Goal: Transaction & Acquisition: Purchase product/service

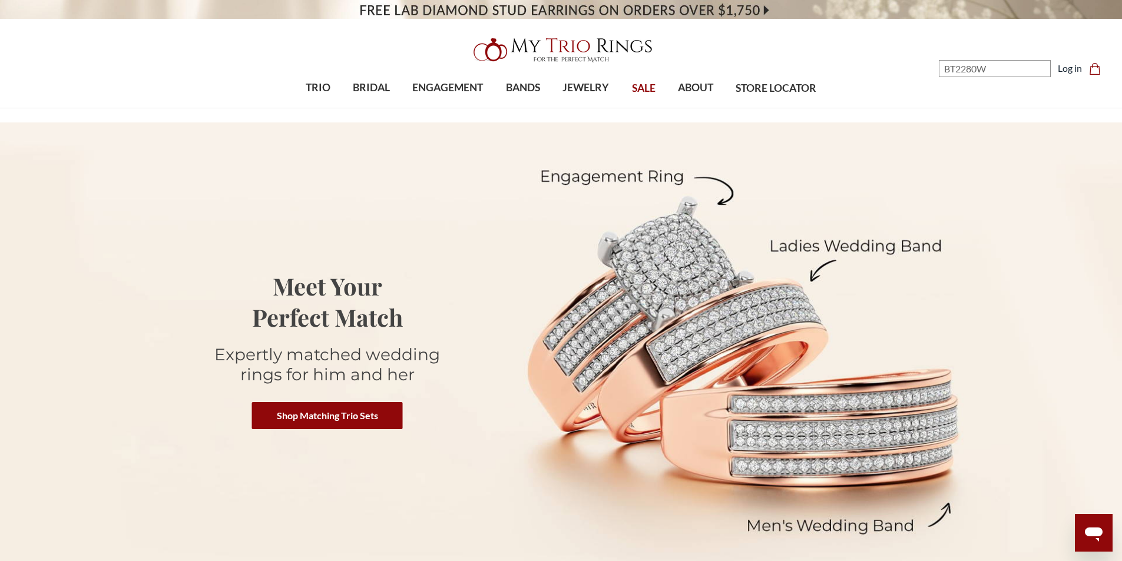
type input "BT2280W"
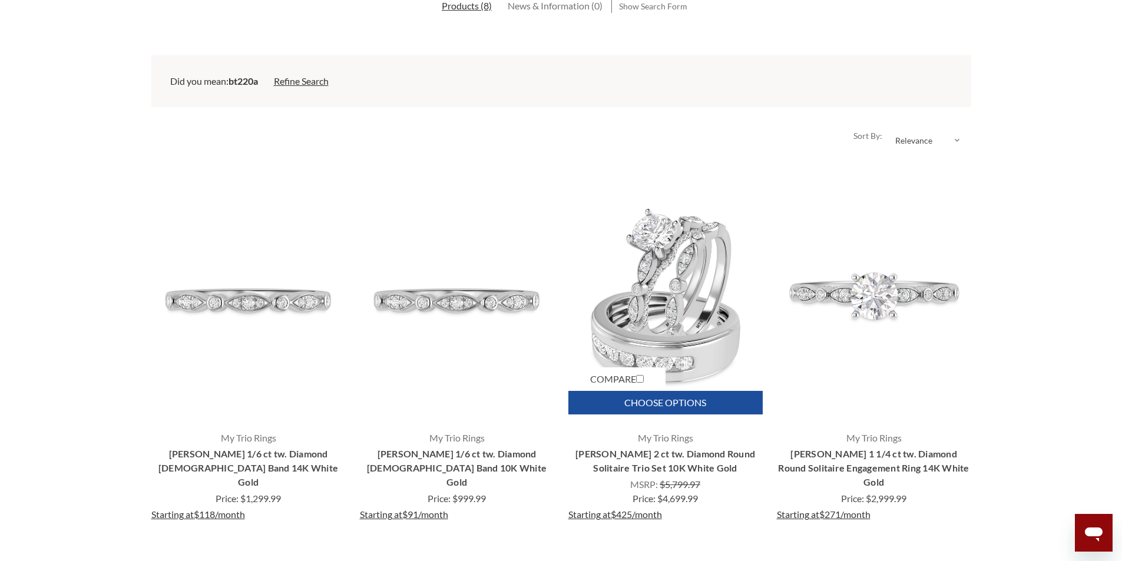
click at [681, 454] on link "[PERSON_NAME] 2 ct tw. Diamond Round Solitaire Trio Set 10K White Gold" at bounding box center [665, 461] width 194 height 28
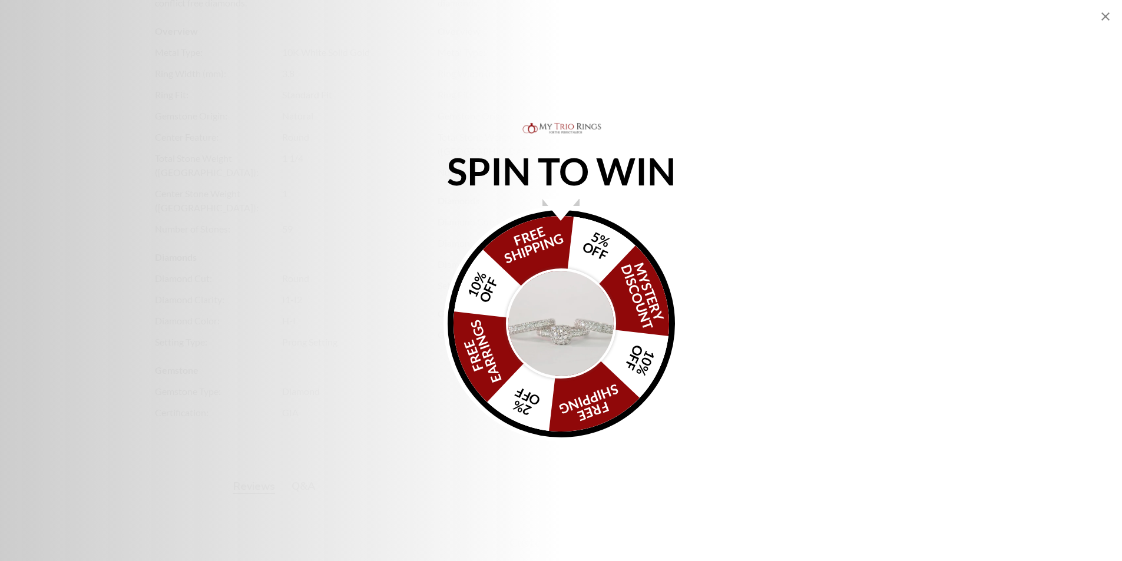
scroll to position [2768, 0]
click at [1112, 16] on icon "Close popup" at bounding box center [1105, 16] width 14 height 14
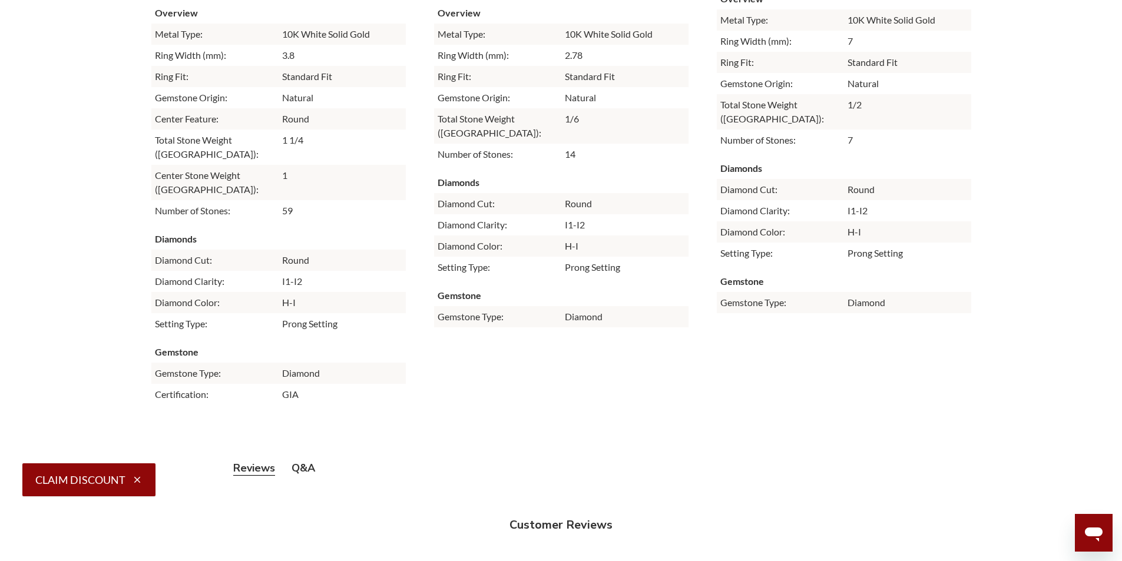
scroll to position [2826, 0]
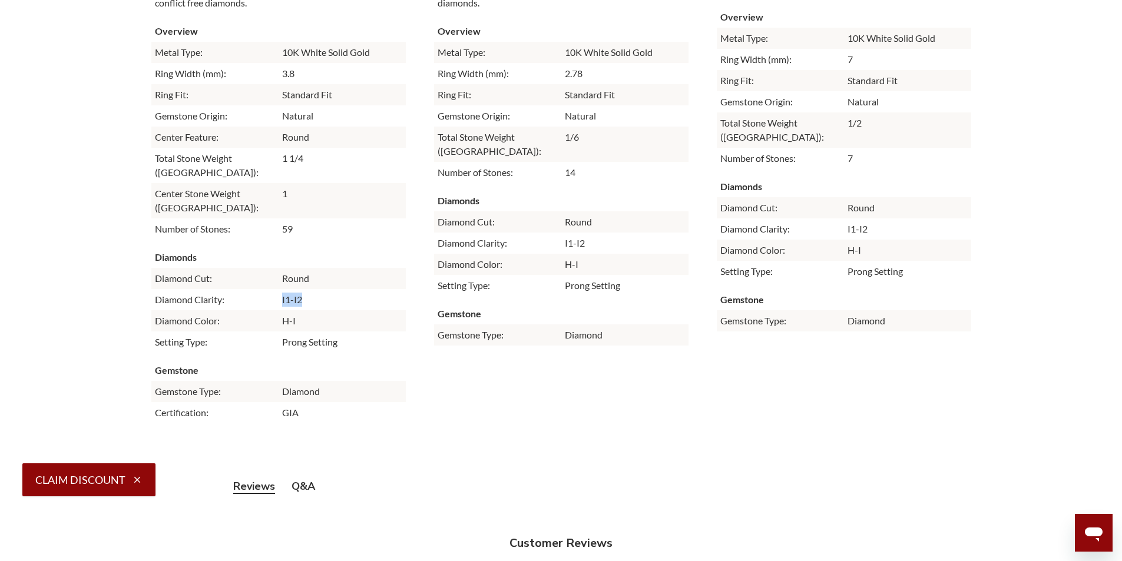
drag, startPoint x: 276, startPoint y: 318, endPoint x: 313, endPoint y: 319, distance: 37.1
click at [313, 310] on tr "Diamond Clarity: I1-I2" at bounding box center [278, 299] width 254 height 21
copy tr "I1-I2"
drag, startPoint x: 282, startPoint y: 340, endPoint x: 300, endPoint y: 337, distance: 17.8
click at [300, 332] on td "H-I" at bounding box center [342, 320] width 127 height 21
